Goal: Check status: Check status

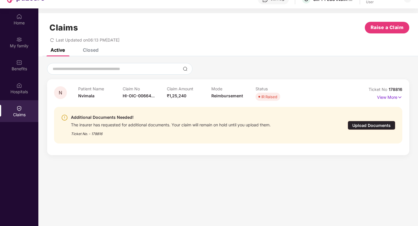
scroll to position [26, 0]
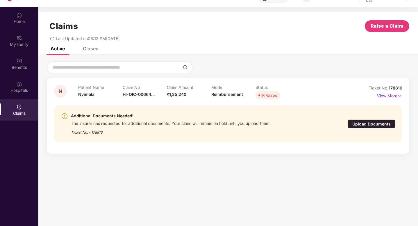
click at [382, 125] on div "Upload Documents" at bounding box center [372, 124] width 48 height 9
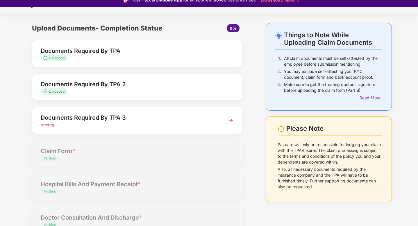
scroll to position [12, 0]
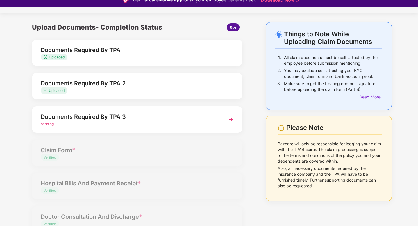
click at [231, 120] on img at bounding box center [231, 119] width 10 height 10
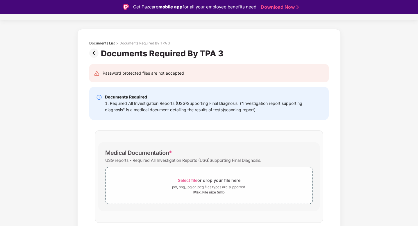
click at [94, 53] on img at bounding box center [95, 53] width 12 height 9
